Goal: Check status

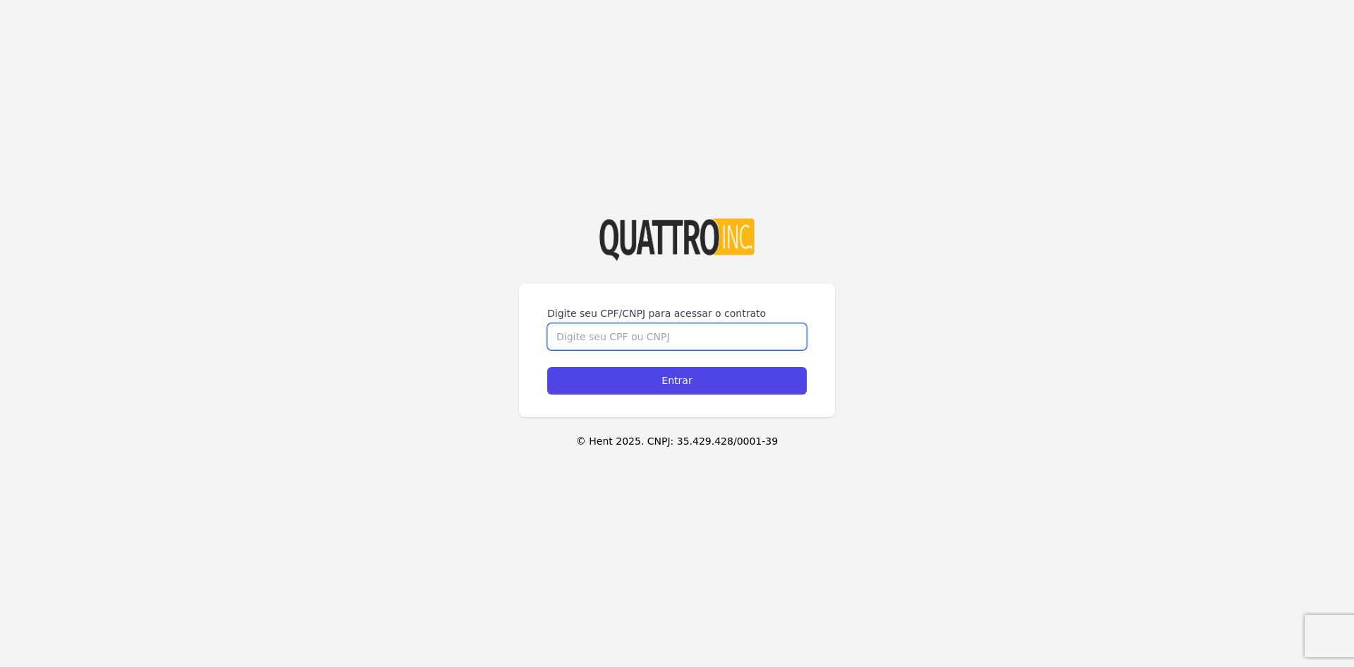
click at [609, 341] on input "Digite seu CPF/CNPJ para acessar o contrato" at bounding box center [677, 336] width 260 height 27
type input "3"
type input "35993504854"
click at [547, 367] on input "Entrar" at bounding box center [677, 381] width 260 height 28
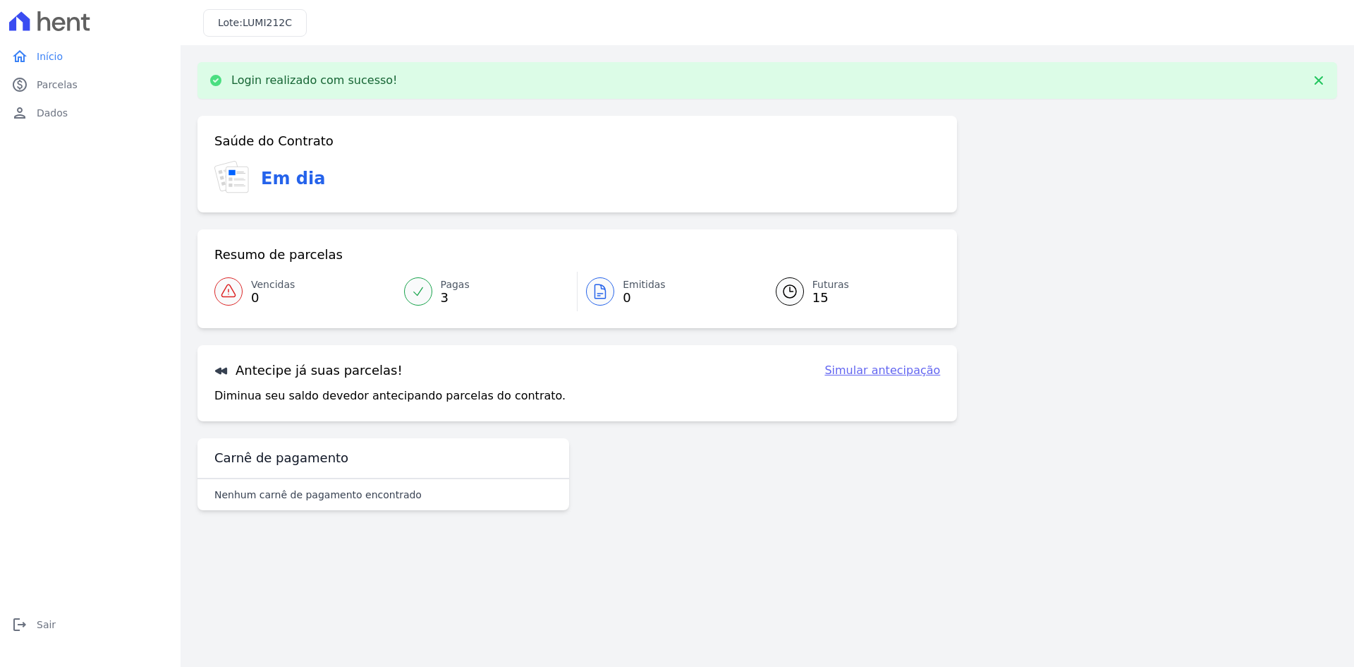
click at [789, 289] on icon at bounding box center [790, 291] width 13 height 13
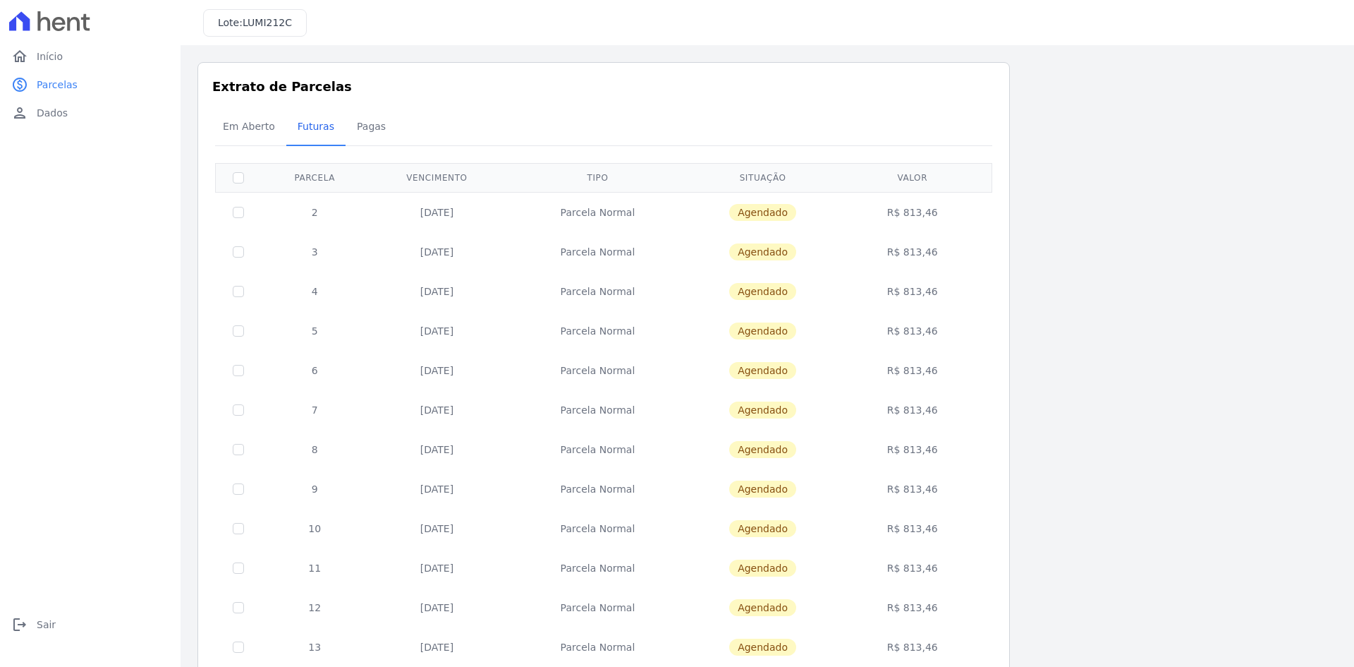
drag, startPoint x: 415, startPoint y: 213, endPoint x: 464, endPoint y: 215, distance: 49.4
click at [464, 215] on td "02/09/2025" at bounding box center [437, 212] width 137 height 40
click at [497, 232] on td "02/10/2025" at bounding box center [437, 252] width 137 height 40
click at [765, 213] on span "Agendado" at bounding box center [762, 212] width 67 height 17
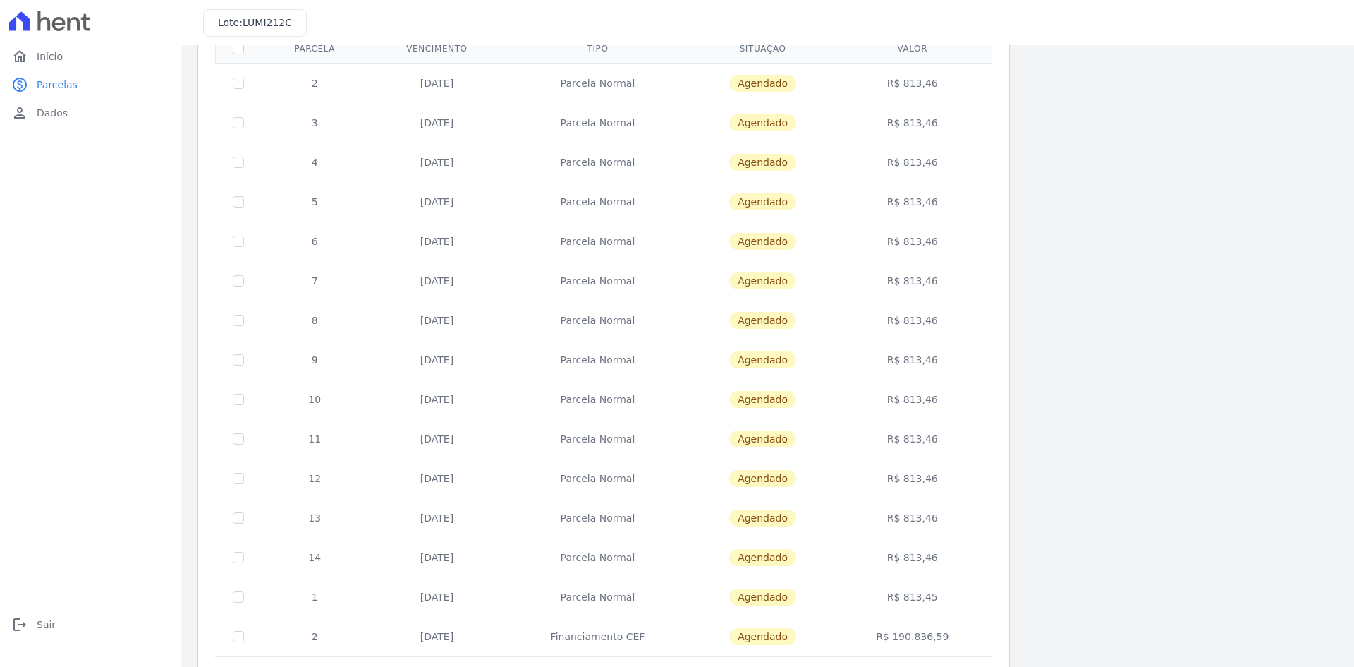
scroll to position [182, 0]
